Goal: Task Accomplishment & Management: Manage account settings

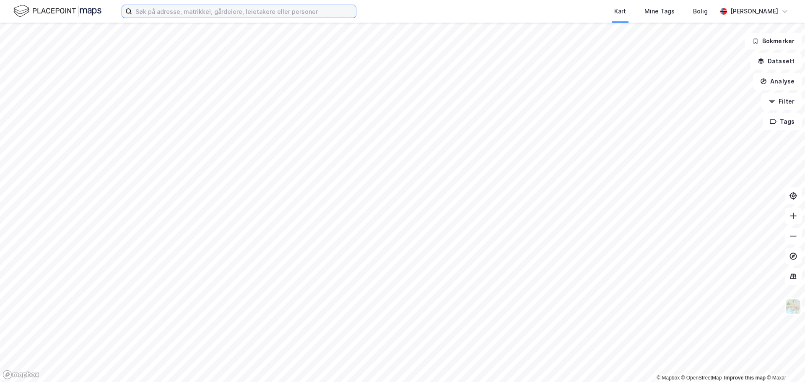
click at [178, 14] on input at bounding box center [244, 11] width 224 height 13
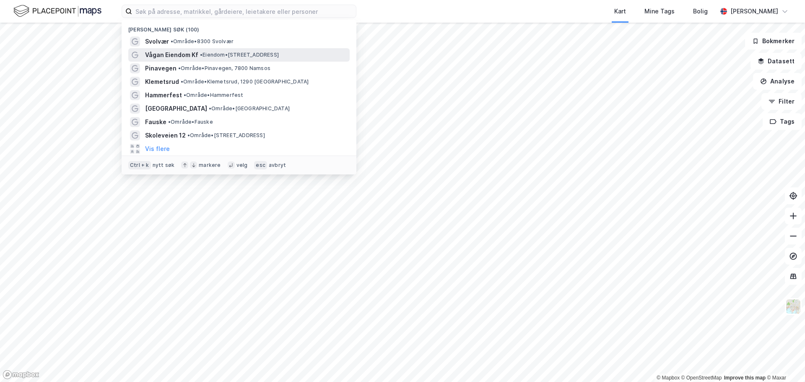
click at [165, 53] on span "Vågan Eiendom Kf" at bounding box center [171, 55] width 53 height 10
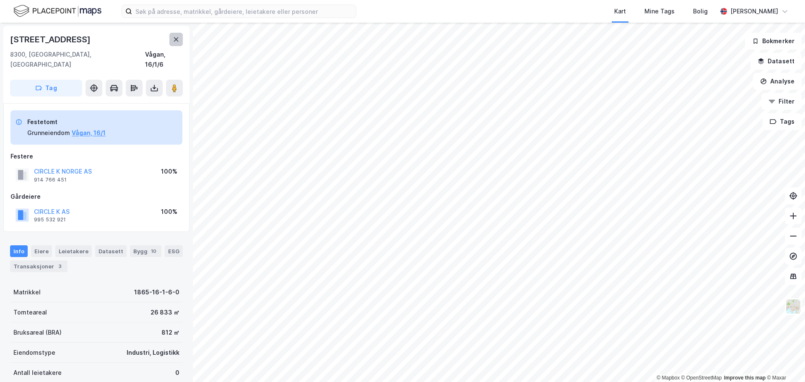
click at [174, 39] on icon at bounding box center [176, 39] width 7 height 7
click at [130, 58] on div "8300, [GEOGRAPHIC_DATA], [GEOGRAPHIC_DATA] Vågan, 16/1/6" at bounding box center [96, 59] width 173 height 20
drag, startPoint x: 143, startPoint y: 55, endPoint x: 182, endPoint y: 57, distance: 39.0
click at [182, 57] on div "8300, [GEOGRAPHIC_DATA], [GEOGRAPHIC_DATA] Vågan, 16/1/6" at bounding box center [96, 59] width 173 height 20
click at [179, 59] on div "Vågan, 16/1/6" at bounding box center [164, 59] width 38 height 20
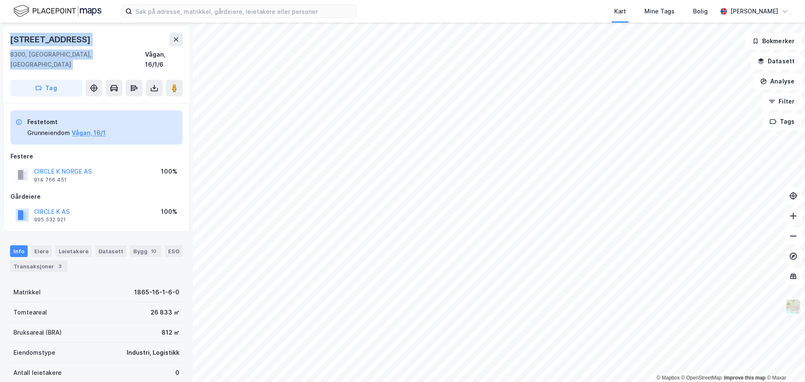
drag, startPoint x: 184, startPoint y: 56, endPoint x: 9, endPoint y: 43, distance: 175.2
click at [9, 43] on div "[STREET_ADDRESS]" at bounding box center [96, 64] width 186 height 77
click at [99, 62] on div "[STREET_ADDRESS]" at bounding box center [96, 64] width 186 height 77
drag, startPoint x: 184, startPoint y: 60, endPoint x: 0, endPoint y: 43, distance: 184.3
click at [0, 43] on div "[STREET_ADDRESS], [GEOGRAPHIC_DATA] Vågan, 16/1/6 Tag Festetomt Grunneiendom Vå…" at bounding box center [96, 202] width 193 height 359
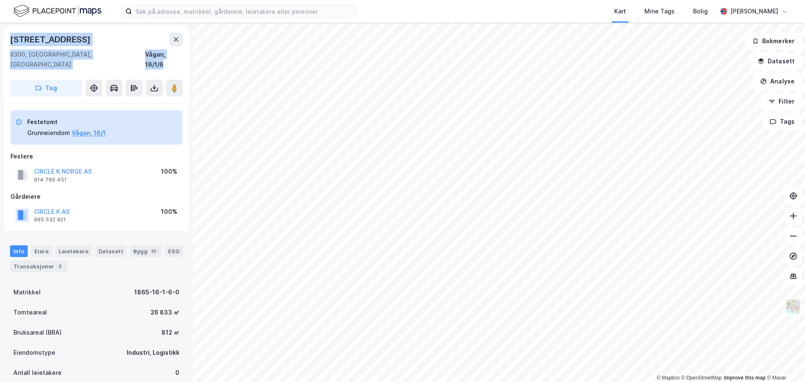
copy div "[STREET_ADDRESS]"
click at [57, 47] on div "[STREET_ADDRESS]" at bounding box center [96, 51] width 173 height 37
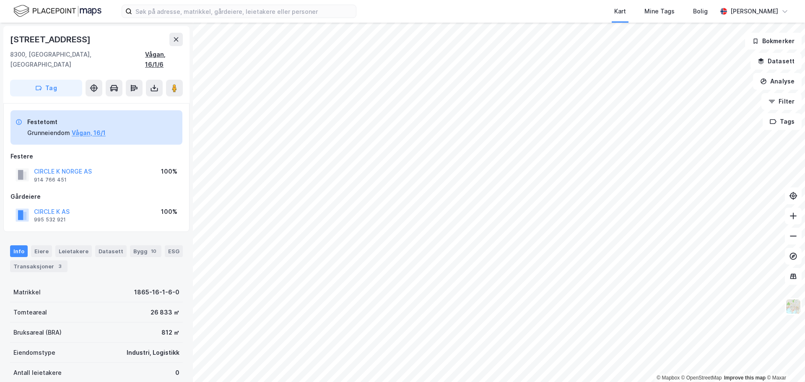
click at [158, 54] on div "Vågan, 16/1/6" at bounding box center [164, 59] width 38 height 20
drag, startPoint x: 184, startPoint y: 54, endPoint x: 70, endPoint y: 44, distance: 113.6
click at [70, 44] on div "[STREET_ADDRESS]" at bounding box center [96, 64] width 186 height 77
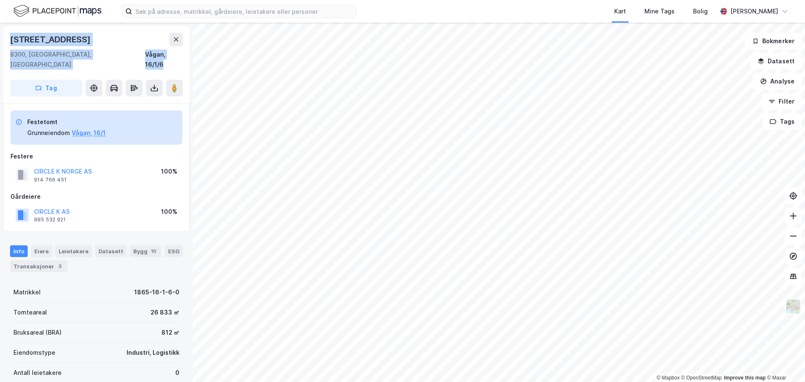
drag, startPoint x: 183, startPoint y: 59, endPoint x: 4, endPoint y: 42, distance: 179.7
click at [4, 42] on div "[STREET_ADDRESS]" at bounding box center [96, 64] width 186 height 77
copy div "[STREET_ADDRESS]"
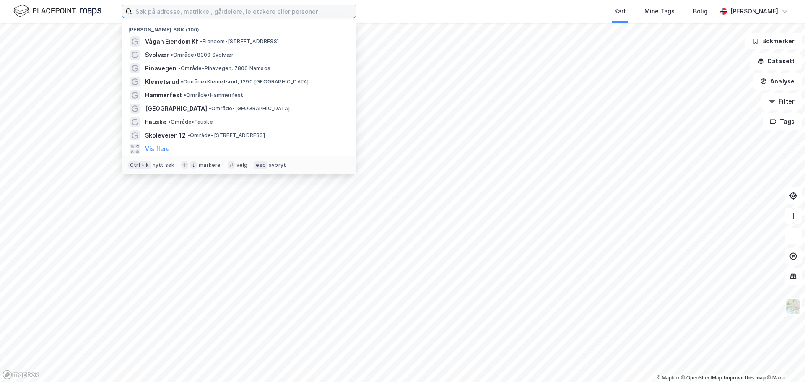
click at [246, 8] on input at bounding box center [244, 11] width 224 height 13
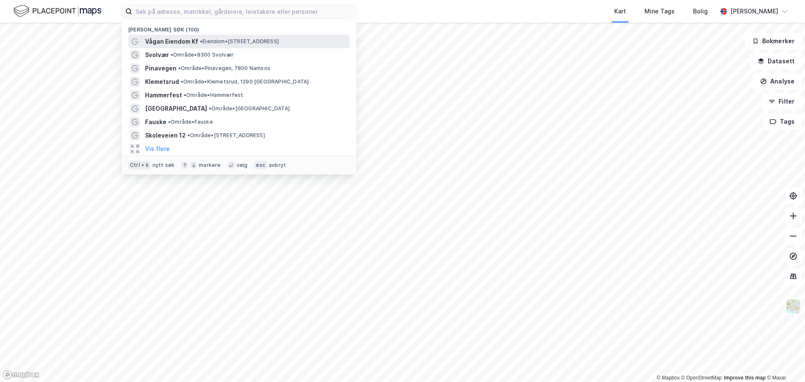
click at [166, 41] on span "Vågan Eiendom Kf" at bounding box center [171, 41] width 53 height 10
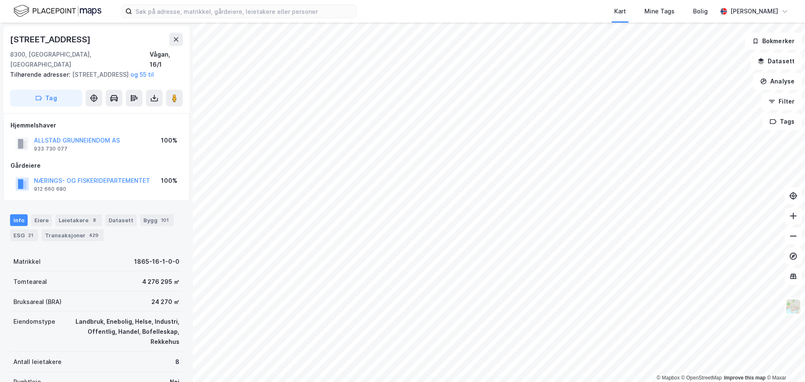
click at [576, 0] on html "Kart Mine Tags [PERSON_NAME] © Mapbox © OpenStreetMap Improve this map © [PERSO…" at bounding box center [402, 191] width 805 height 382
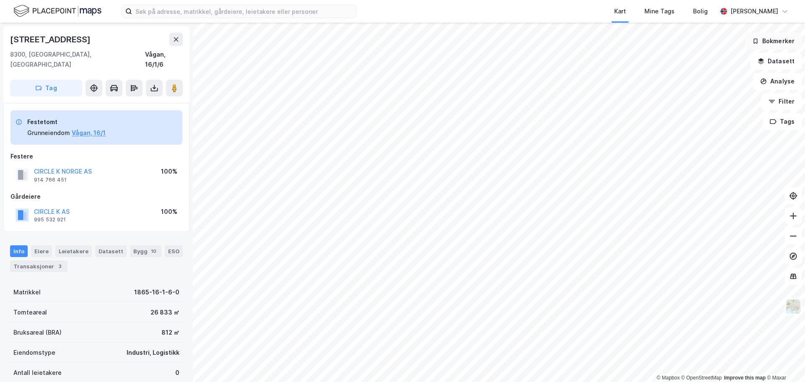
click at [781, 42] on button "Bokmerker" at bounding box center [773, 41] width 57 height 17
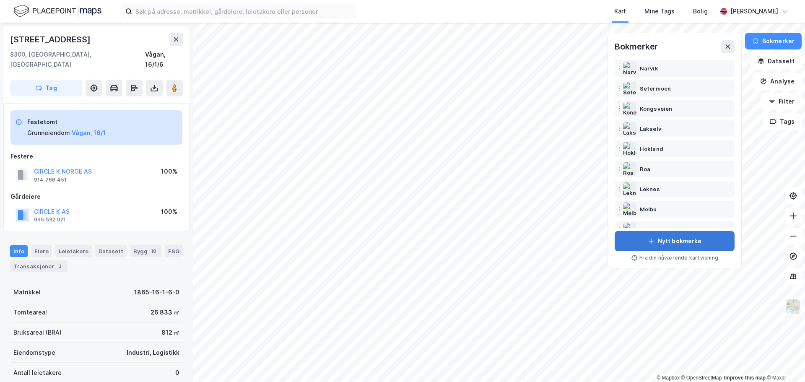
click at [666, 241] on button "Nytt bokmerke" at bounding box center [674, 241] width 120 height 20
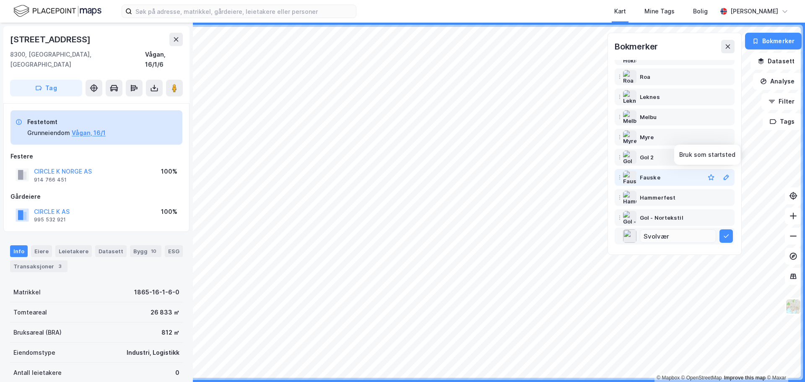
scroll to position [94, 0]
type input "Svolvær"
click at [728, 238] on icon at bounding box center [725, 236] width 7 height 7
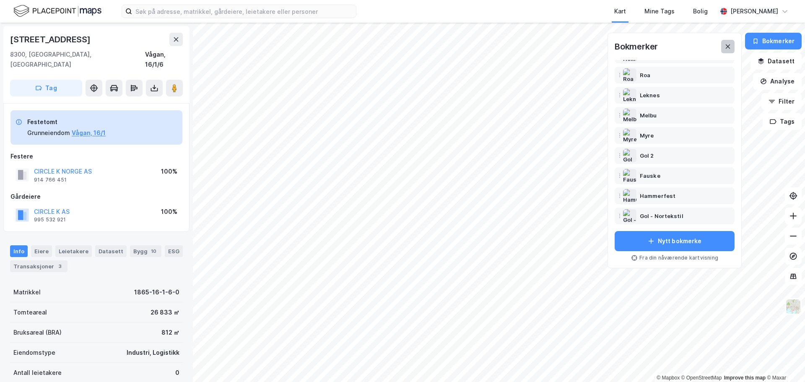
click at [726, 45] on icon at bounding box center [727, 46] width 7 height 7
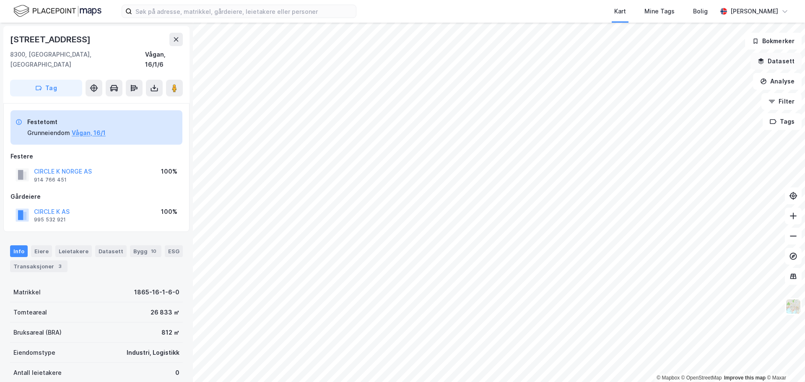
click at [784, 65] on button "Datasett" at bounding box center [775, 61] width 51 height 17
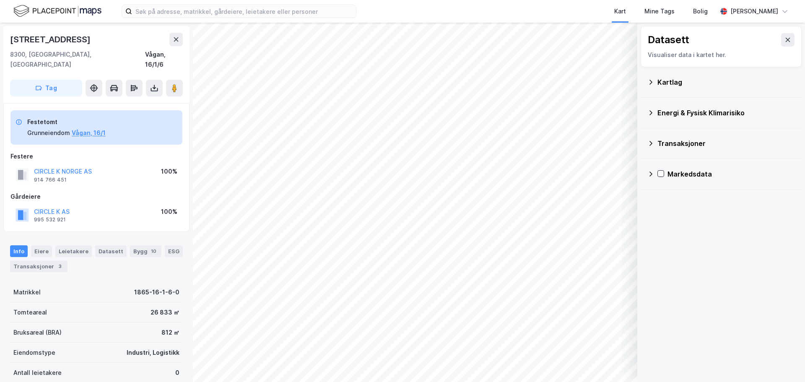
click at [650, 82] on icon at bounding box center [650, 82] width 7 height 7
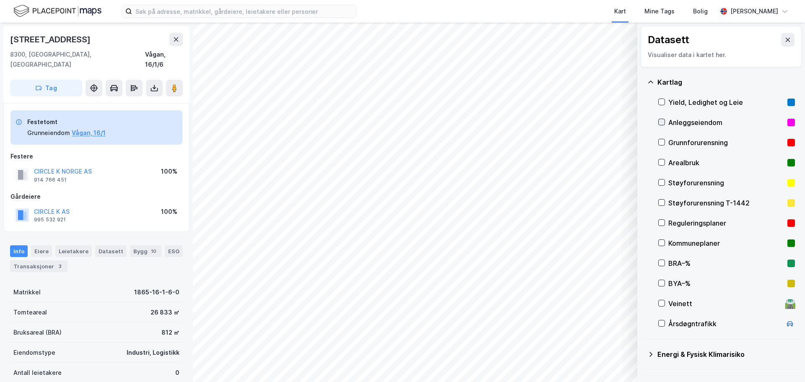
click at [663, 122] on icon at bounding box center [661, 122] width 5 height 3
click at [663, 159] on div at bounding box center [661, 162] width 7 height 7
click at [662, 159] on icon at bounding box center [661, 162] width 6 height 6
click at [662, 264] on icon at bounding box center [661, 263] width 6 height 6
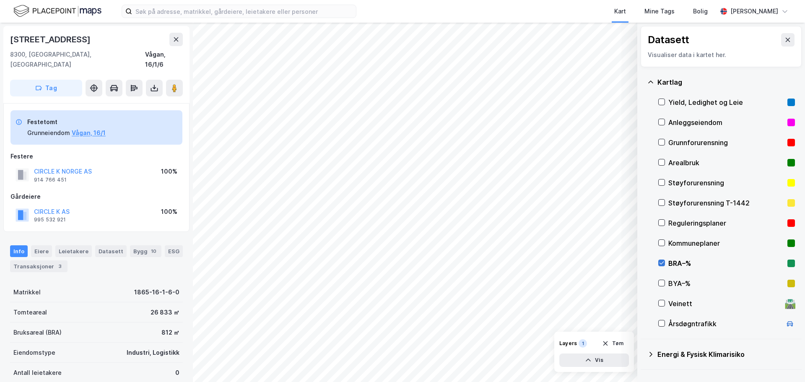
click at [662, 264] on icon at bounding box center [661, 263] width 6 height 6
click at [660, 278] on div "BYA–%" at bounding box center [726, 283] width 137 height 20
click at [660, 282] on icon at bounding box center [661, 283] width 6 height 6
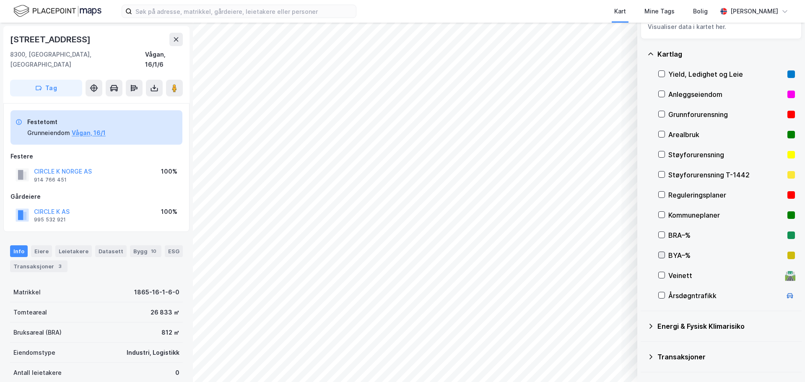
scroll to position [42, 0]
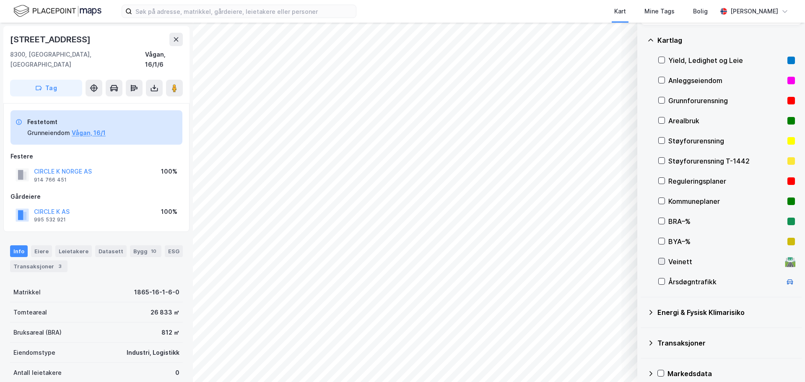
click at [660, 263] on icon at bounding box center [661, 261] width 6 height 6
click at [660, 262] on icon at bounding box center [661, 261] width 6 height 6
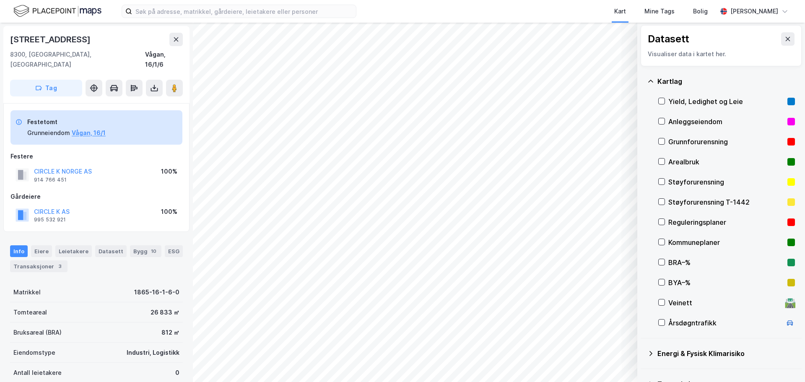
scroll to position [0, 0]
click at [784, 39] on icon at bounding box center [787, 39] width 7 height 7
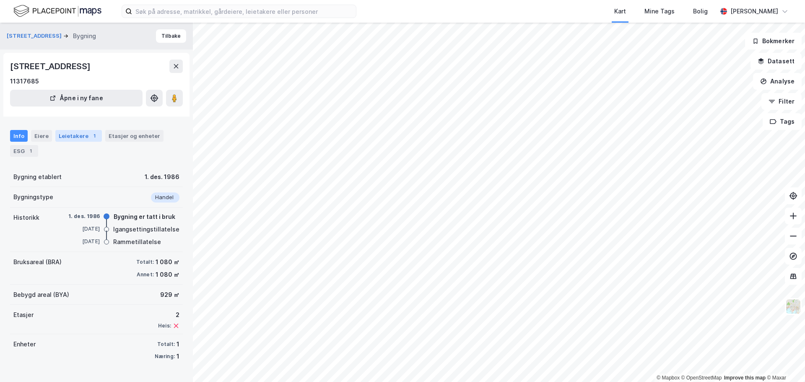
click at [76, 138] on div "Leietakere 1" at bounding box center [78, 136] width 47 height 12
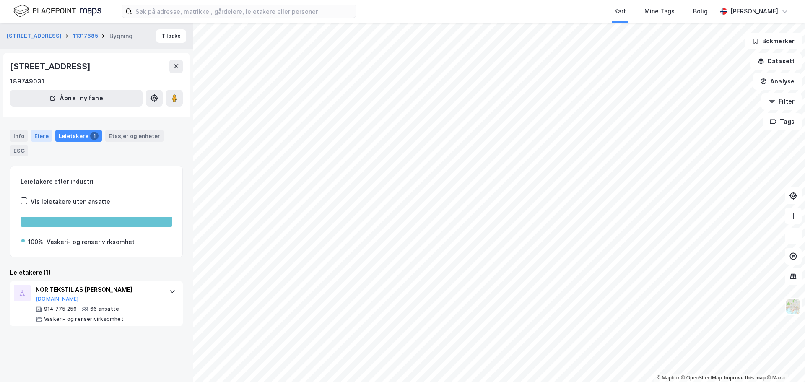
click at [39, 136] on div "Eiere" at bounding box center [41, 136] width 21 height 12
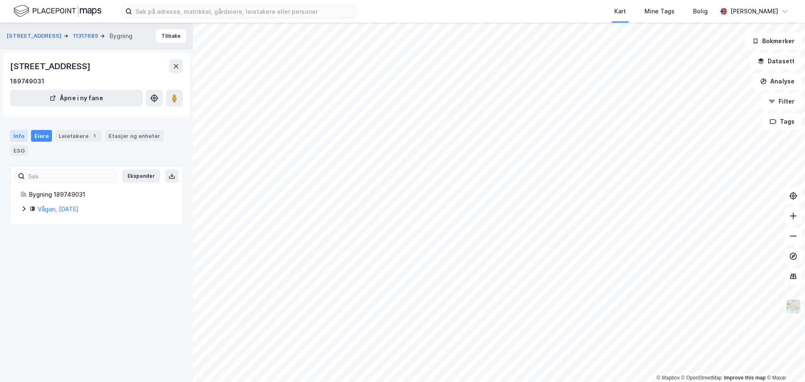
click at [23, 134] on div "Info" at bounding box center [19, 136] width 18 height 12
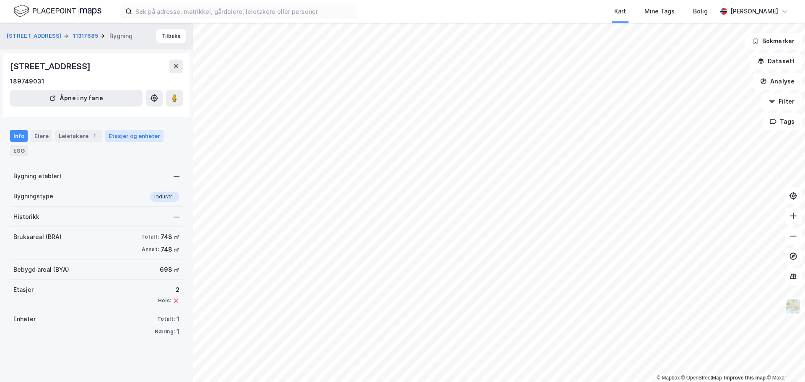
click at [115, 130] on div "Etasjer og enheter" at bounding box center [134, 136] width 58 height 12
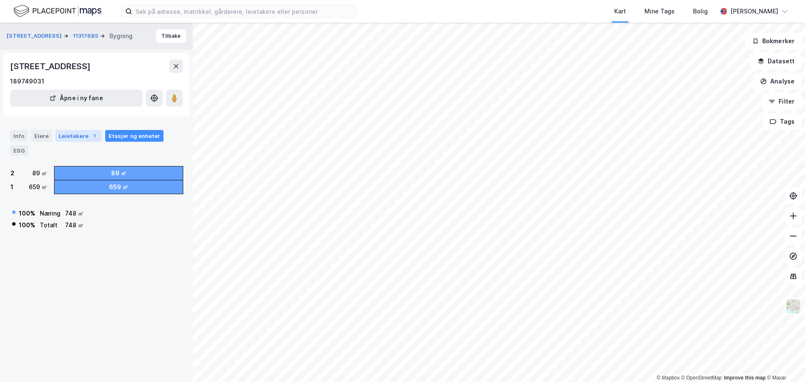
click at [86, 130] on div "Leietakere 1" at bounding box center [78, 136] width 47 height 12
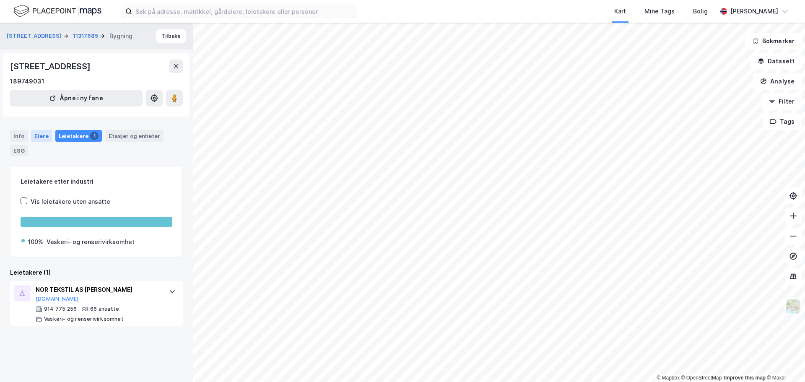
click at [41, 133] on div "Eiere" at bounding box center [41, 136] width 21 height 12
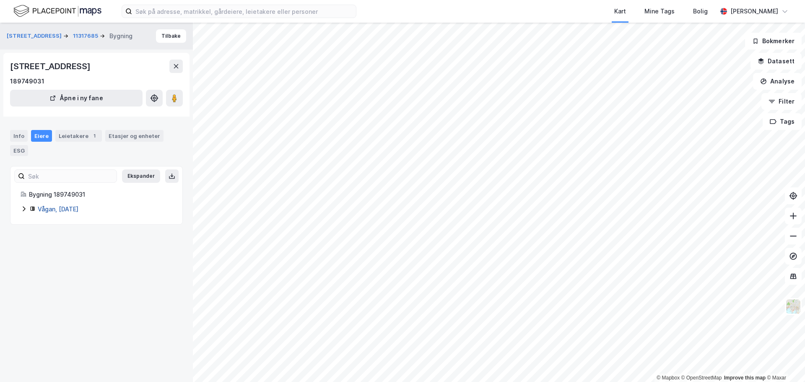
click at [53, 210] on link "Vågan, 16/1/168" at bounding box center [58, 208] width 41 height 7
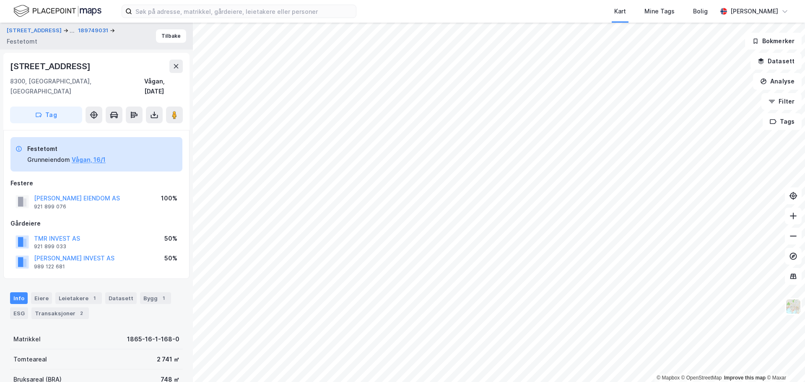
click at [53, 218] on div "Gårdeiere" at bounding box center [96, 223] width 172 height 10
click at [158, 36] on button "Tilbake" at bounding box center [171, 35] width 30 height 13
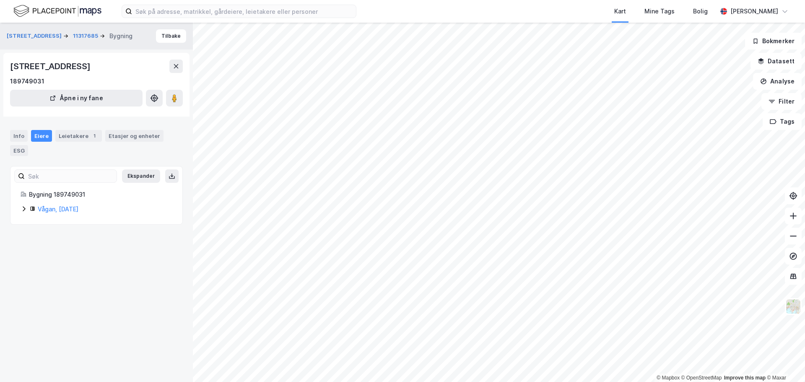
drag, startPoint x: 139, startPoint y: 203, endPoint x: 106, endPoint y: 198, distance: 34.0
click at [106, 198] on div "Bygning 189749031 Vågan, 16/1/168" at bounding box center [97, 201] width 152 height 25
click at [781, 41] on button "Bokmerker" at bounding box center [773, 41] width 57 height 17
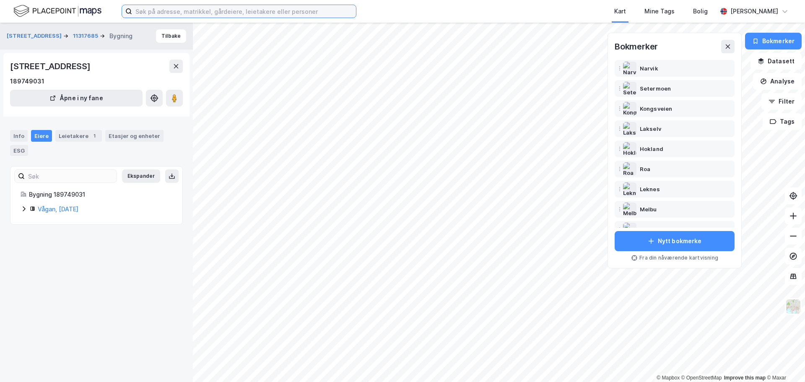
click at [267, 10] on input at bounding box center [244, 11] width 224 height 13
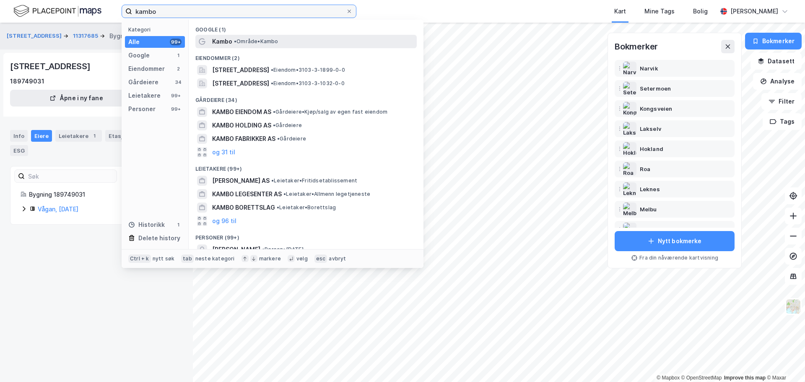
type input "kambo"
click at [217, 40] on span "Kambo" at bounding box center [222, 41] width 20 height 10
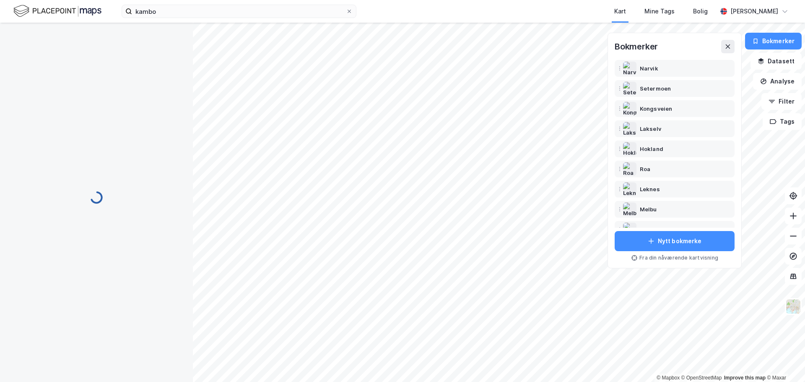
scroll to position [1, 0]
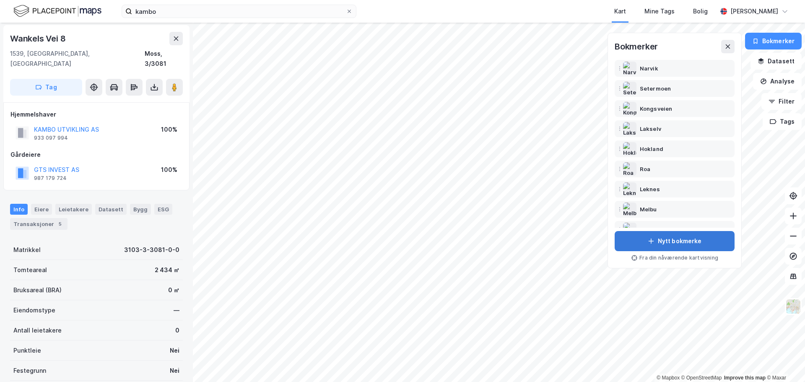
click at [675, 240] on button "Nytt bokmerke" at bounding box center [674, 241] width 120 height 20
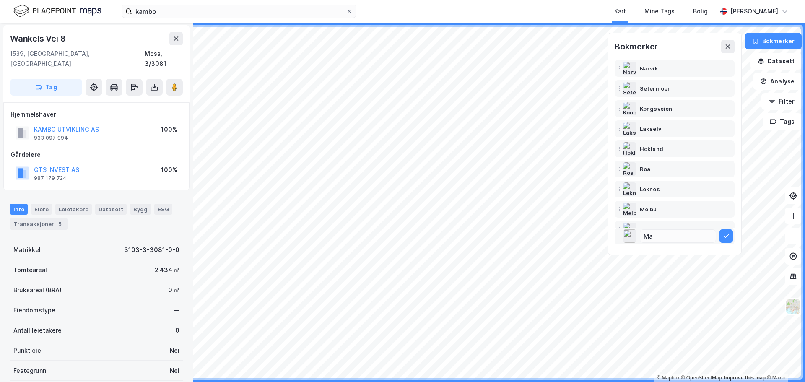
type input "M"
type input "Kambo"
click at [725, 236] on icon at bounding box center [725, 235] width 5 height 3
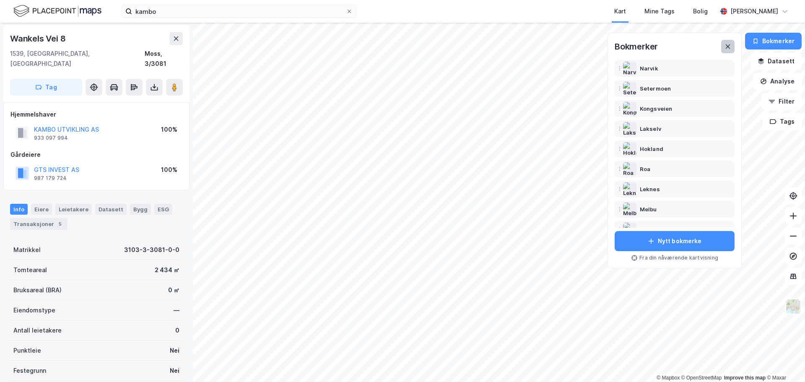
click at [729, 52] on button at bounding box center [727, 46] width 13 height 13
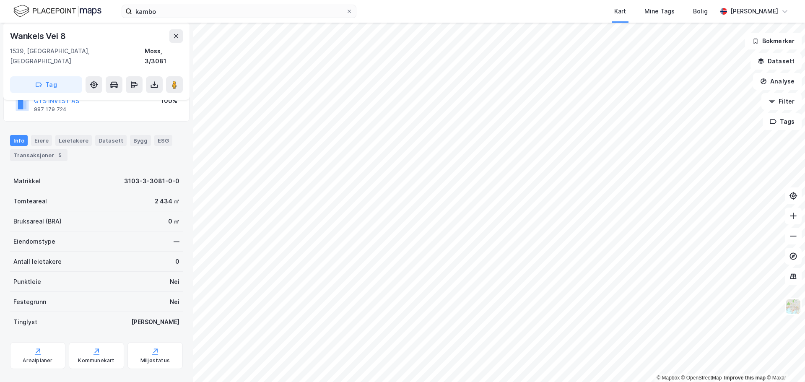
scroll to position [74, 0]
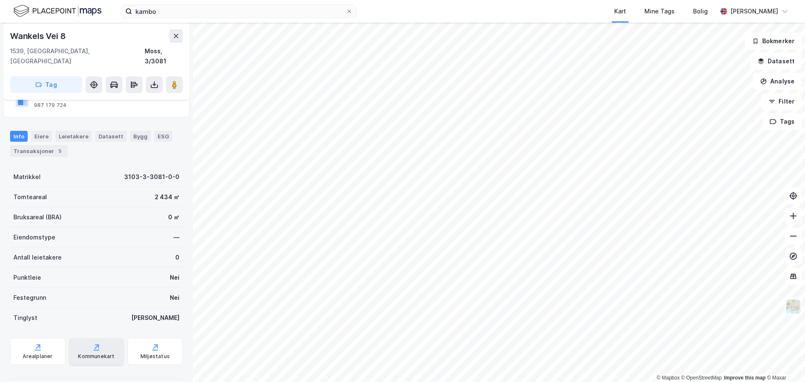
click at [96, 353] on div "Kommunekart" at bounding box center [96, 356] width 36 height 7
